Goal: Task Accomplishment & Management: Complete application form

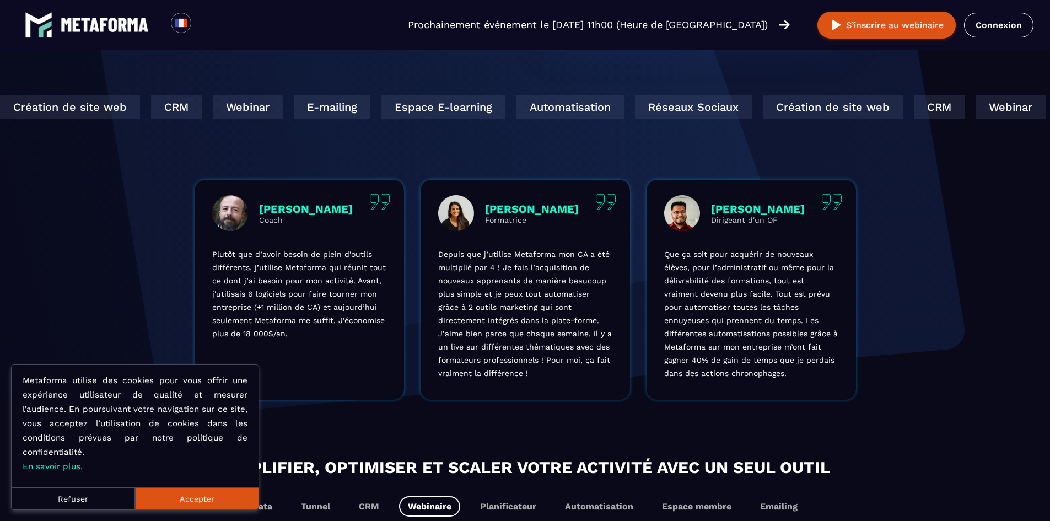
scroll to position [313, 0]
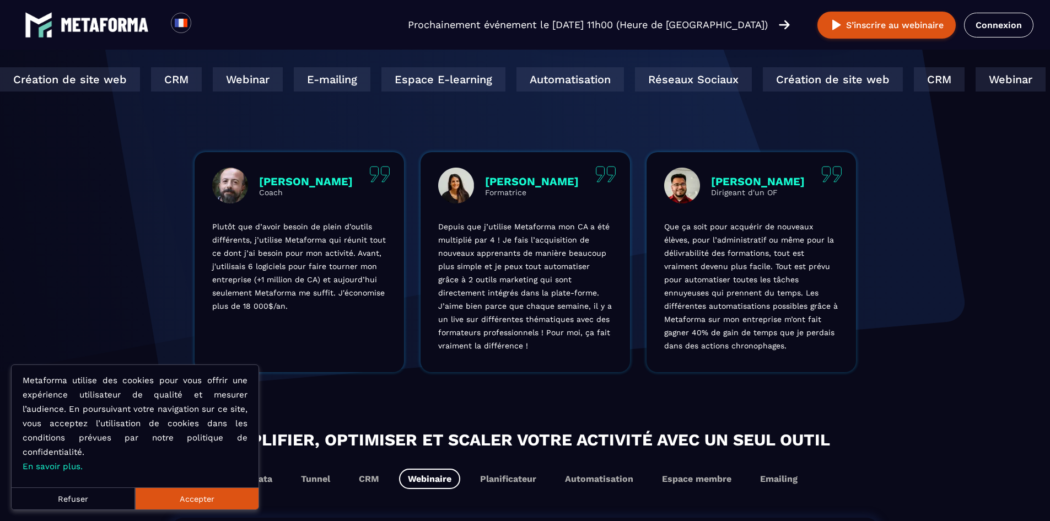
click at [99, 506] on button "Refuser" at bounding box center [73, 498] width 123 height 22
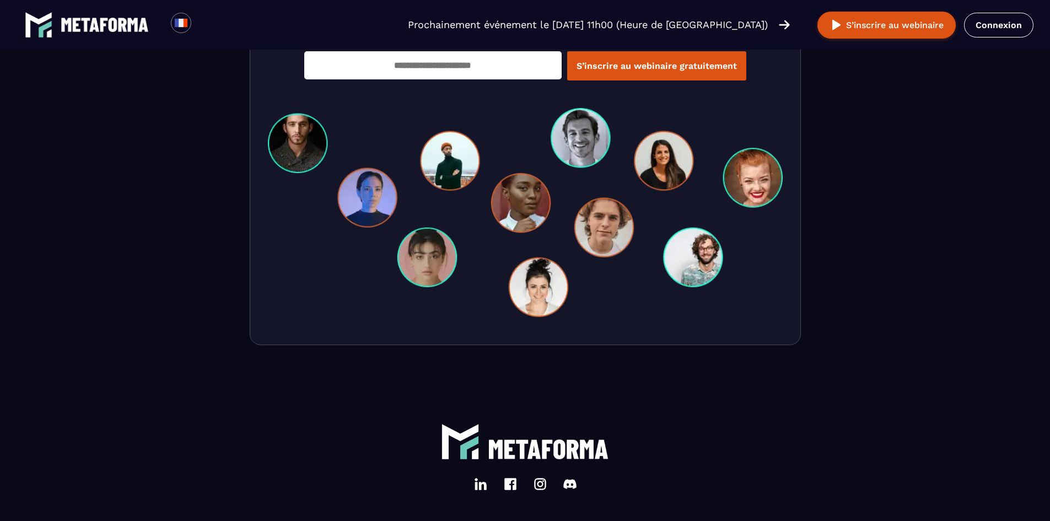
scroll to position [3344, 0]
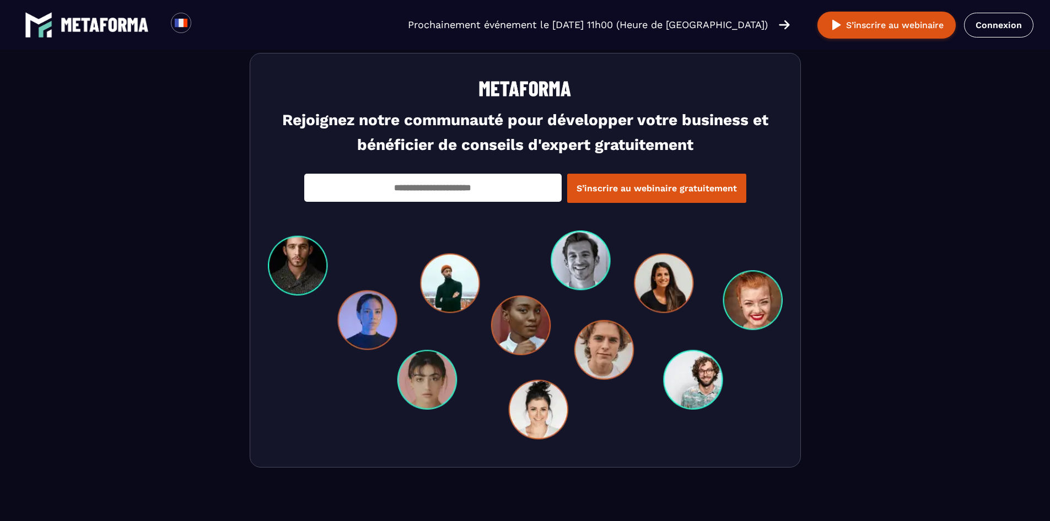
click at [522, 190] on input "email" at bounding box center [432, 188] width 257 height 28
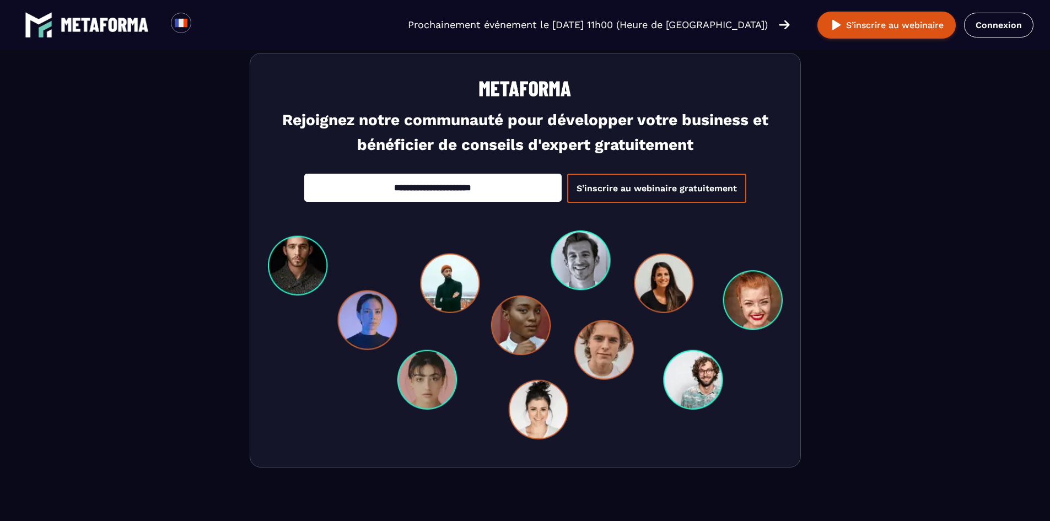
type input "**********"
click at [656, 191] on button "S’inscrire au webinaire gratuitement" at bounding box center [656, 188] width 179 height 29
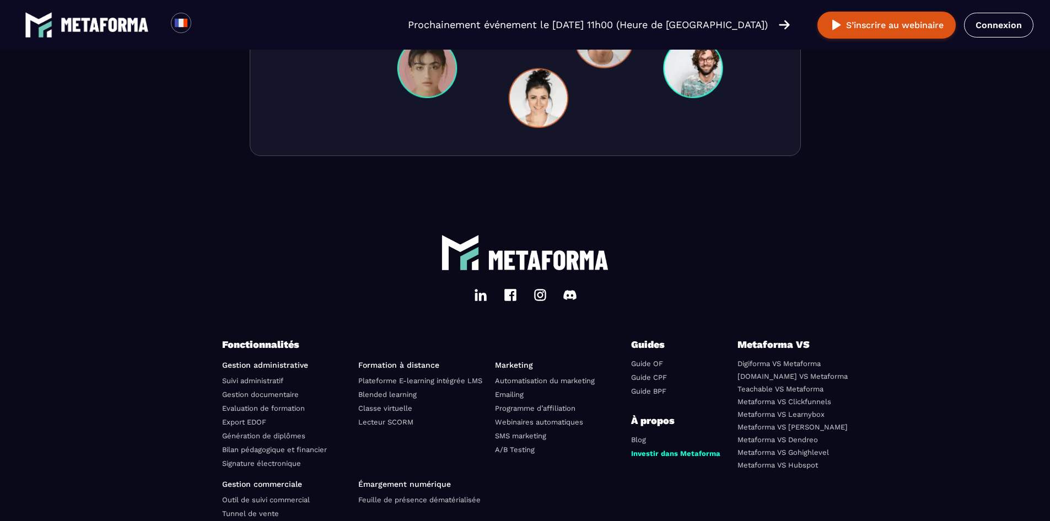
scroll to position [3675, 0]
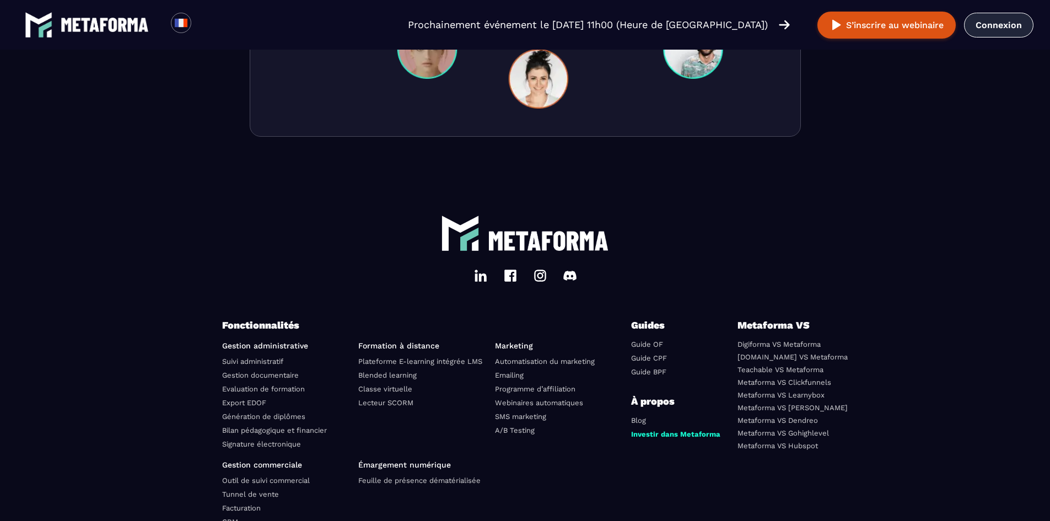
click at [981, 25] on link "Connexion" at bounding box center [998, 25] width 69 height 25
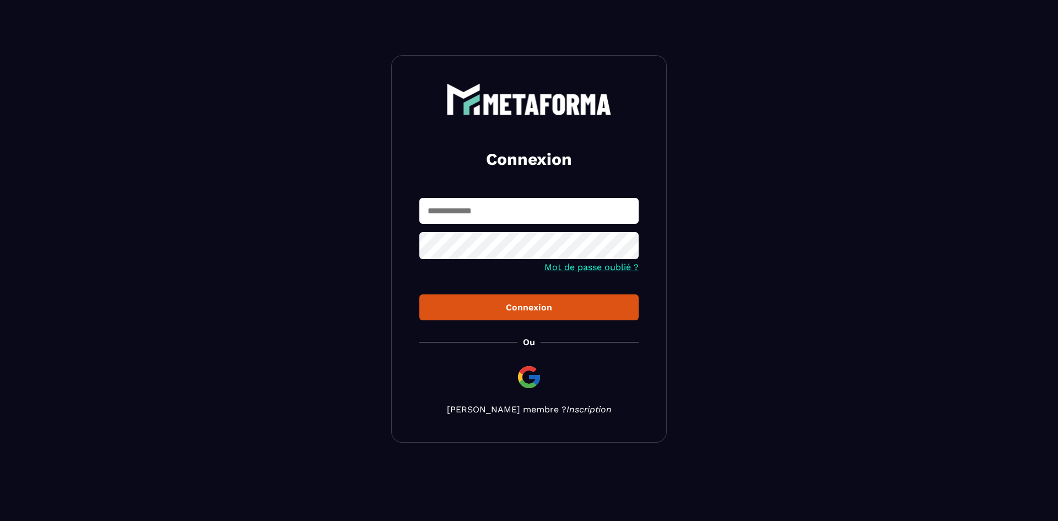
click at [567, 414] on link "Inscription" at bounding box center [589, 409] width 45 height 10
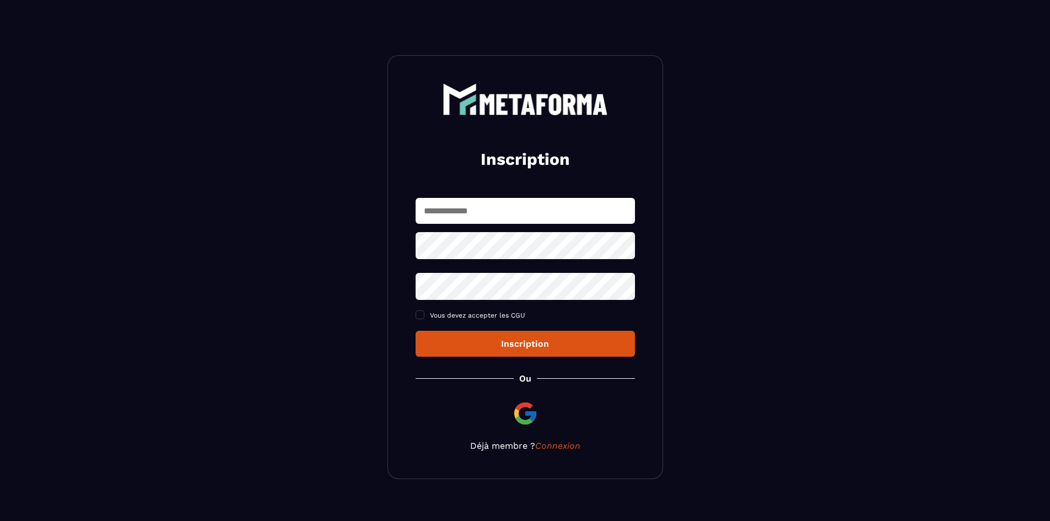
click at [474, 210] on input "text" at bounding box center [525, 211] width 219 height 26
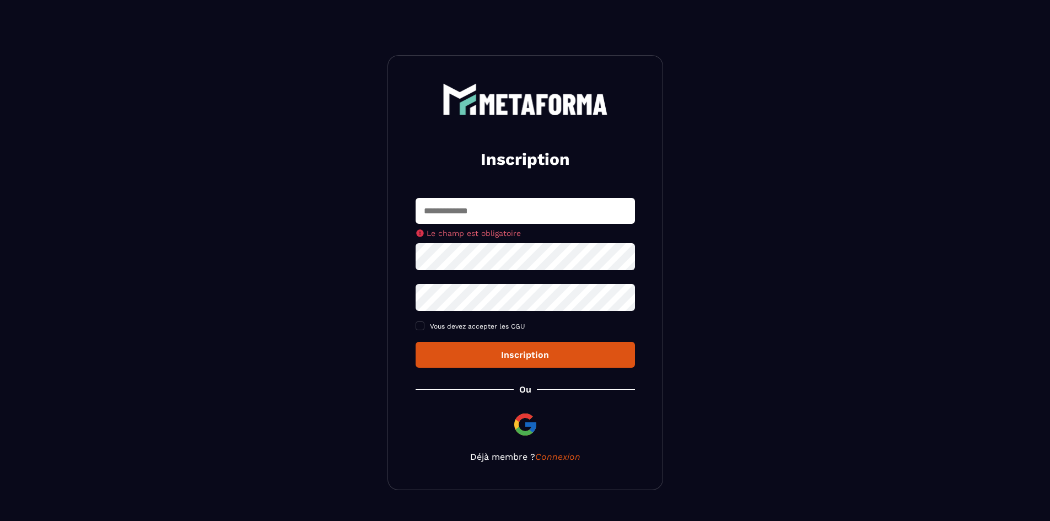
click at [534, 409] on div "Inscription Le champ est obligatoire Vous devez accepter les CGU Inscription Ou…" at bounding box center [525, 272] width 276 height 435
click at [528, 421] on img at bounding box center [525, 424] width 26 height 26
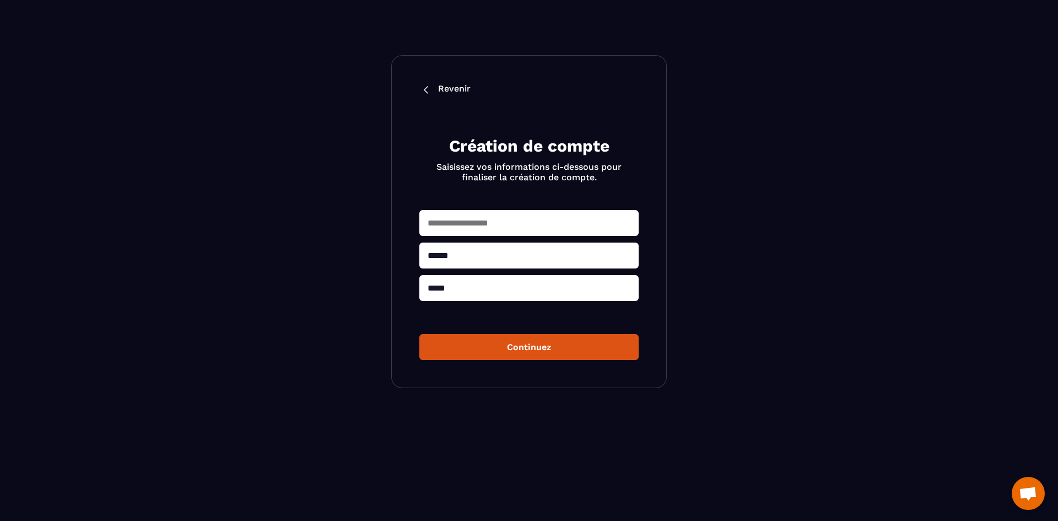
click at [509, 225] on input "text" at bounding box center [528, 223] width 219 height 26
drag, startPoint x: 491, startPoint y: 228, endPoint x: 463, endPoint y: 224, distance: 28.3
click at [463, 224] on input "**********" at bounding box center [528, 223] width 219 height 26
type input "**********"
click at [511, 348] on button "Continuez" at bounding box center [528, 347] width 219 height 26
